Goal: Transaction & Acquisition: Register for event/course

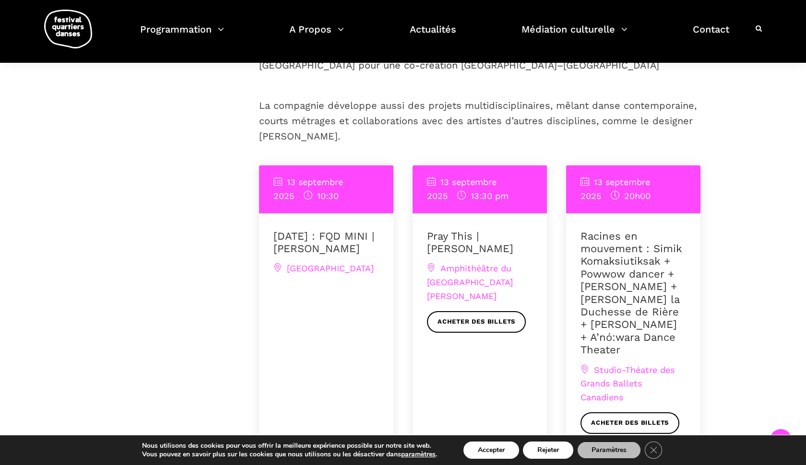
scroll to position [332, 0]
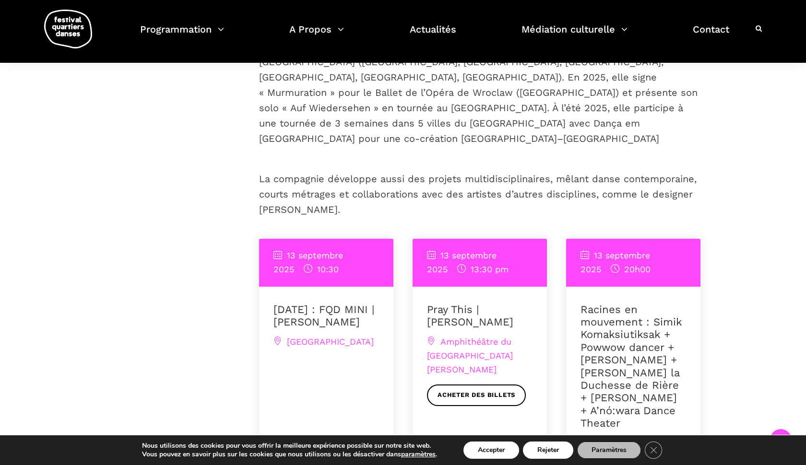
click at [354, 249] on div "13 septembre 2025 10:30" at bounding box center [326, 263] width 106 height 28
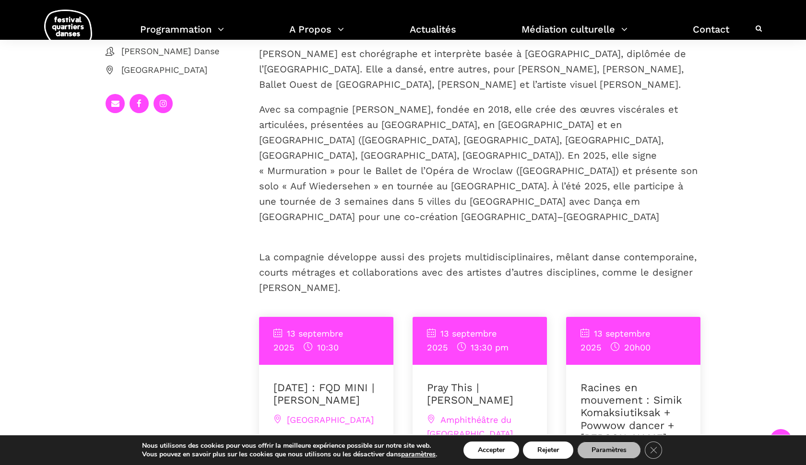
scroll to position [286, 0]
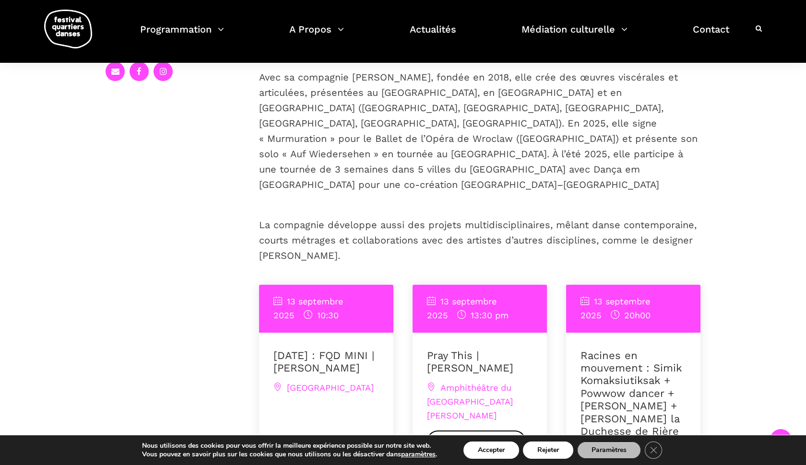
click at [334, 356] on link "[DATE] : FQD MINI | [PERSON_NAME]" at bounding box center [323, 362] width 101 height 24
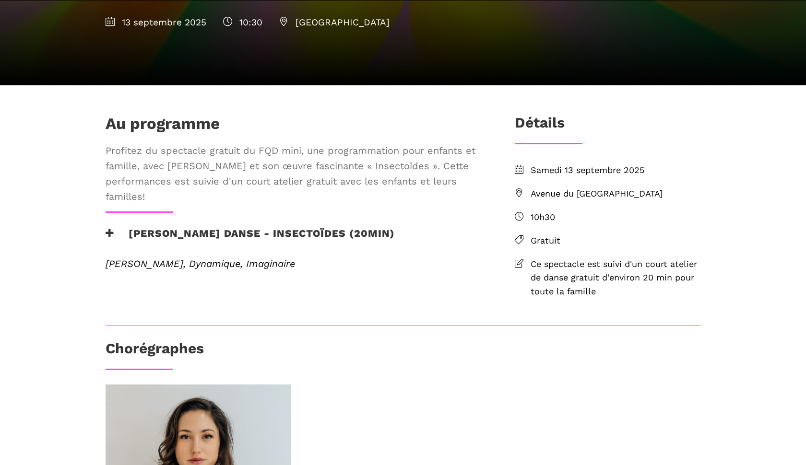
scroll to position [210, 0]
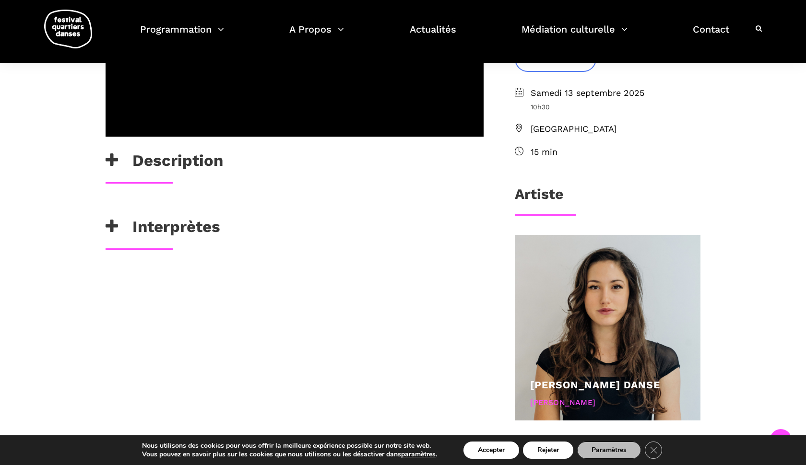
scroll to position [266, 0]
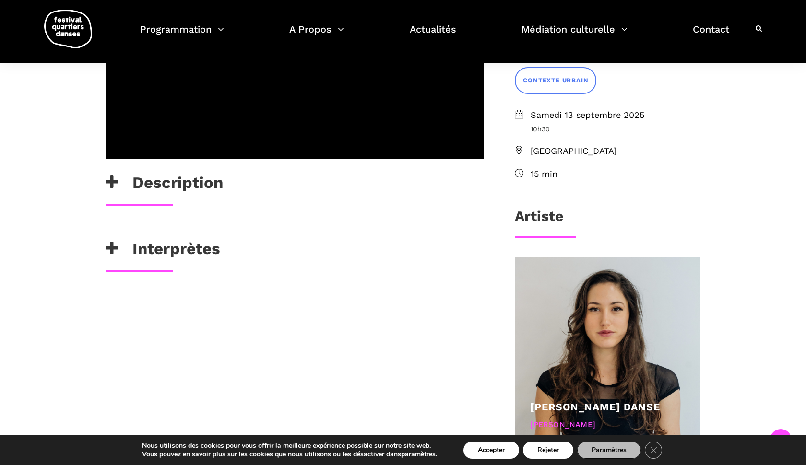
click at [116, 178] on icon at bounding box center [112, 183] width 12 height 16
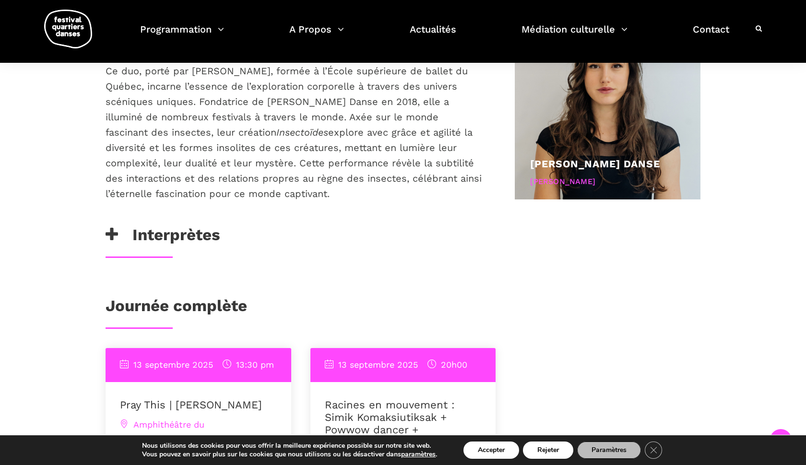
scroll to position [517, 0]
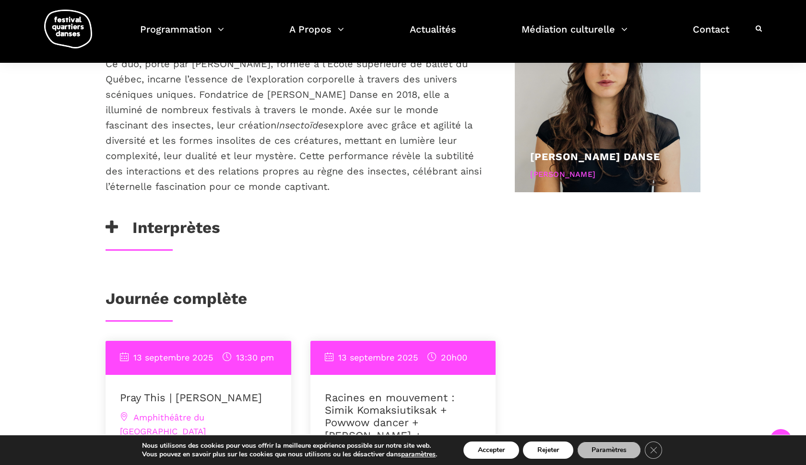
click at [129, 216] on div "Dans Insectoïdes, la rapidité des pattes et la curiosité des antennes des insec…" at bounding box center [294, 94] width 397 height 249
click at [112, 229] on icon at bounding box center [112, 228] width 12 height 16
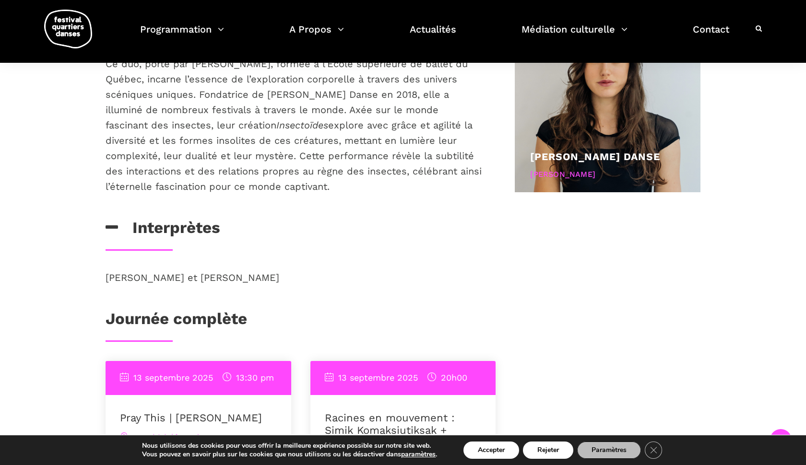
click at [112, 229] on icon at bounding box center [112, 228] width 12 height 16
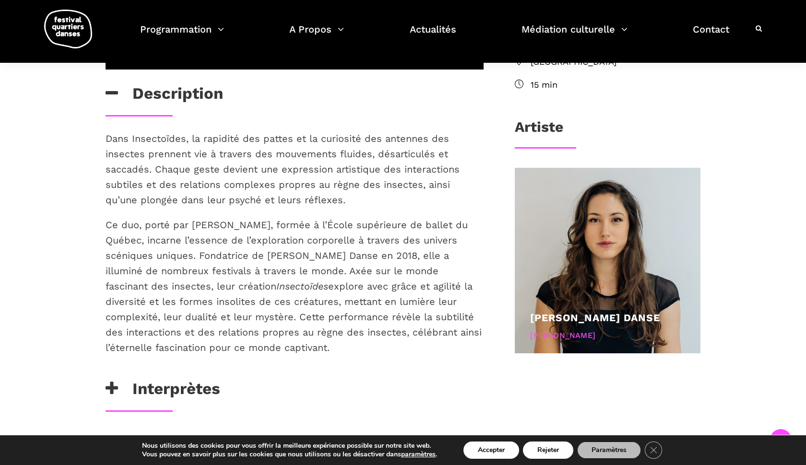
scroll to position [358, 0]
